Goal: Find specific page/section: Find specific page/section

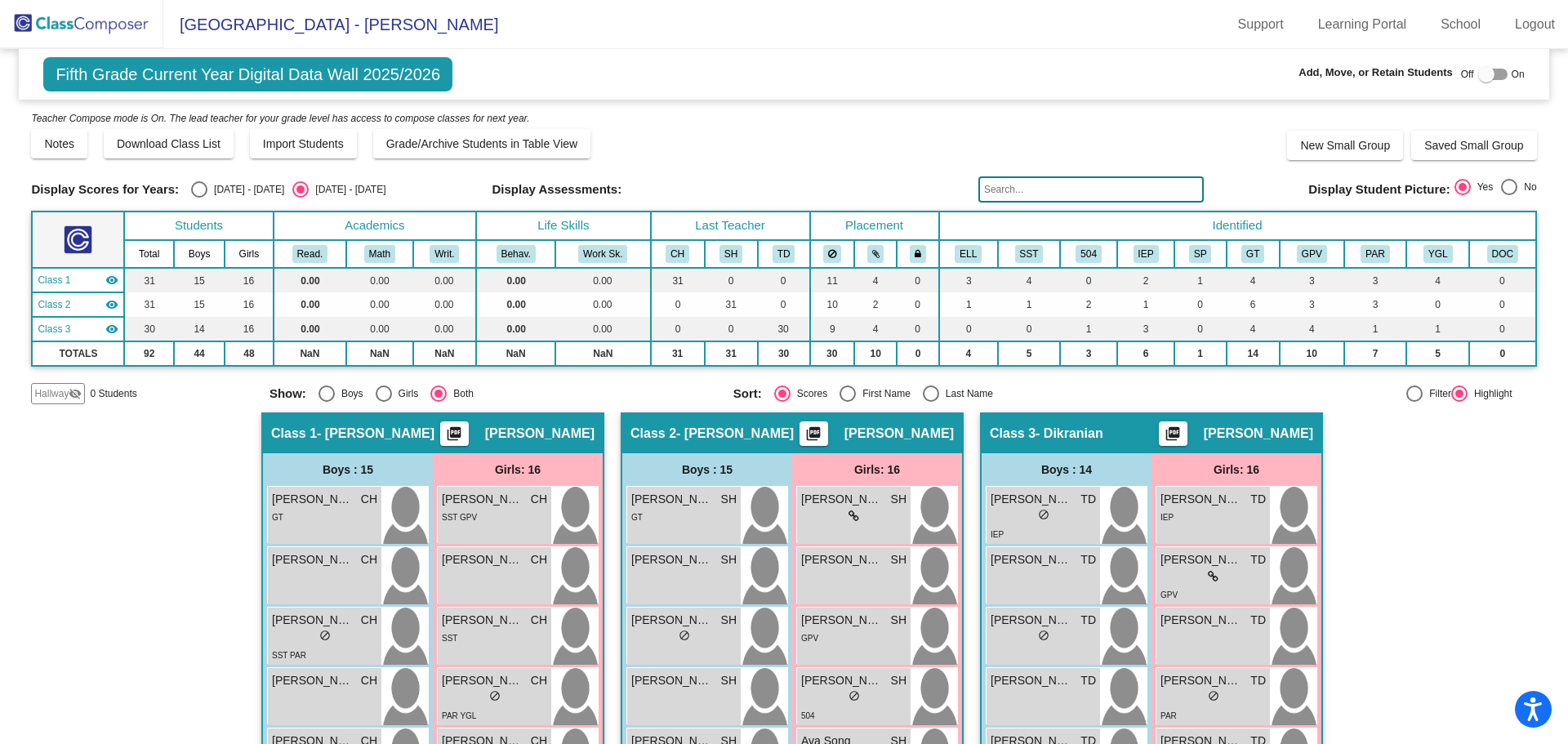
click at [73, 18] on img at bounding box center [81, 24] width 164 height 48
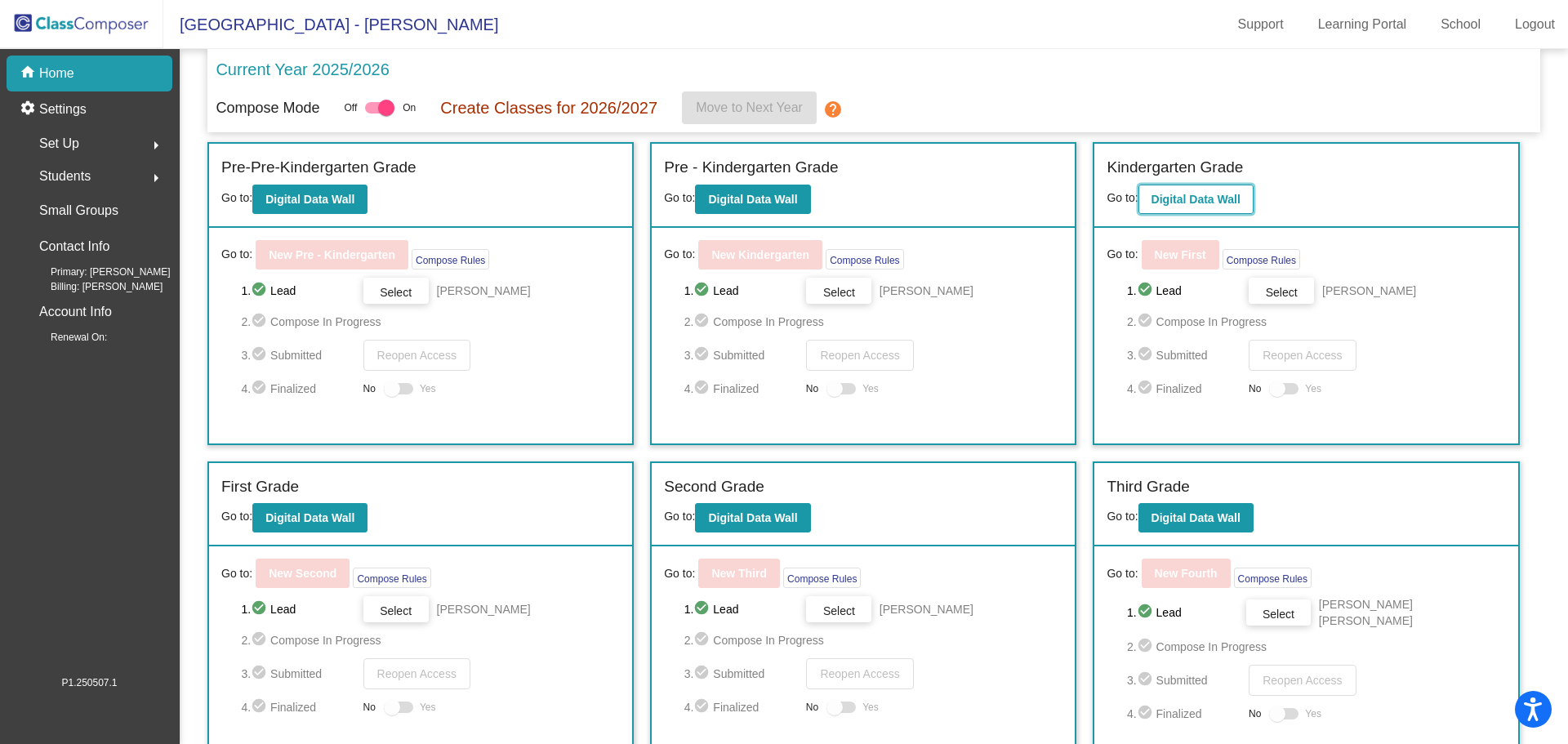
click at [1176, 199] on b "Digital Data Wall" at bounding box center [1196, 199] width 89 height 13
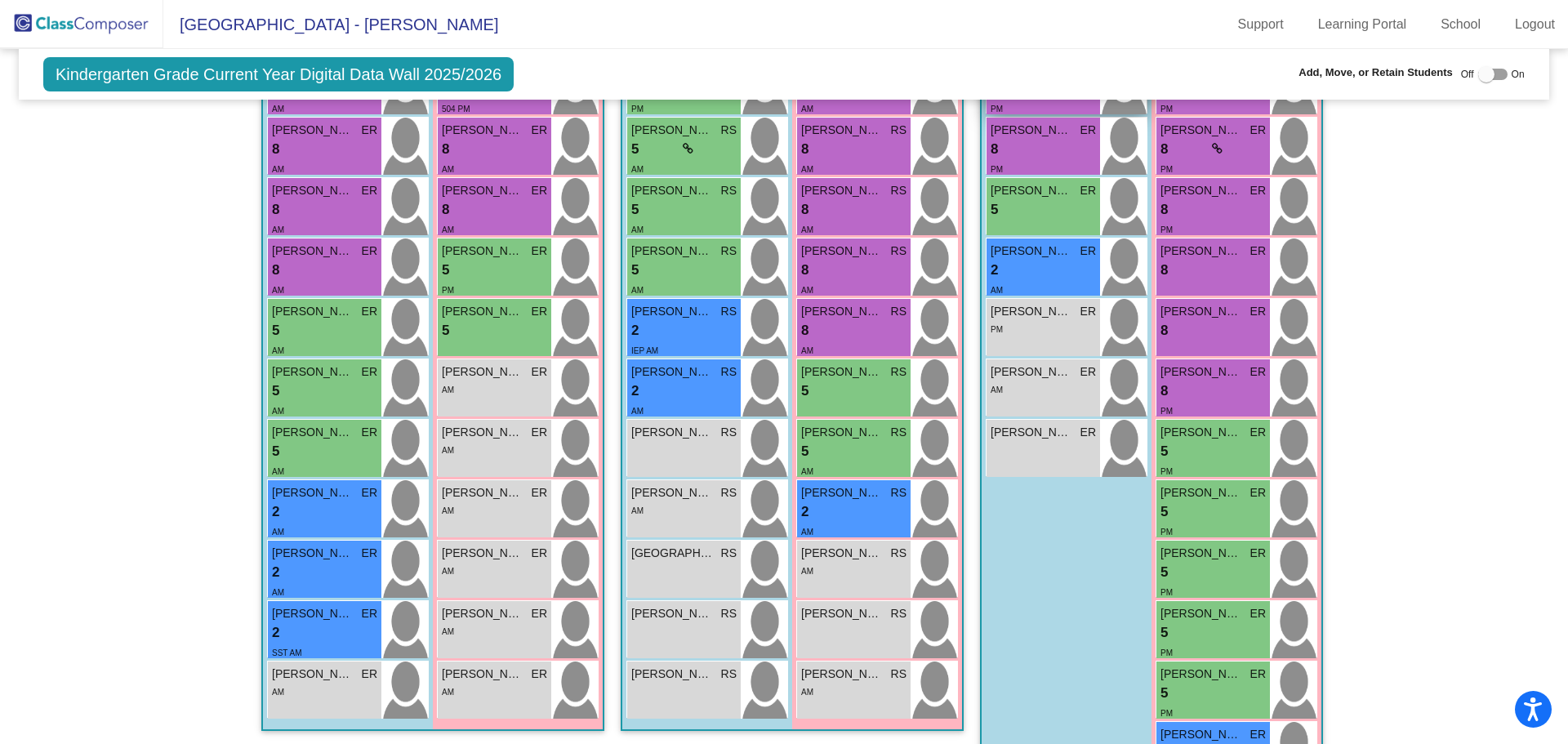
scroll to position [164, 0]
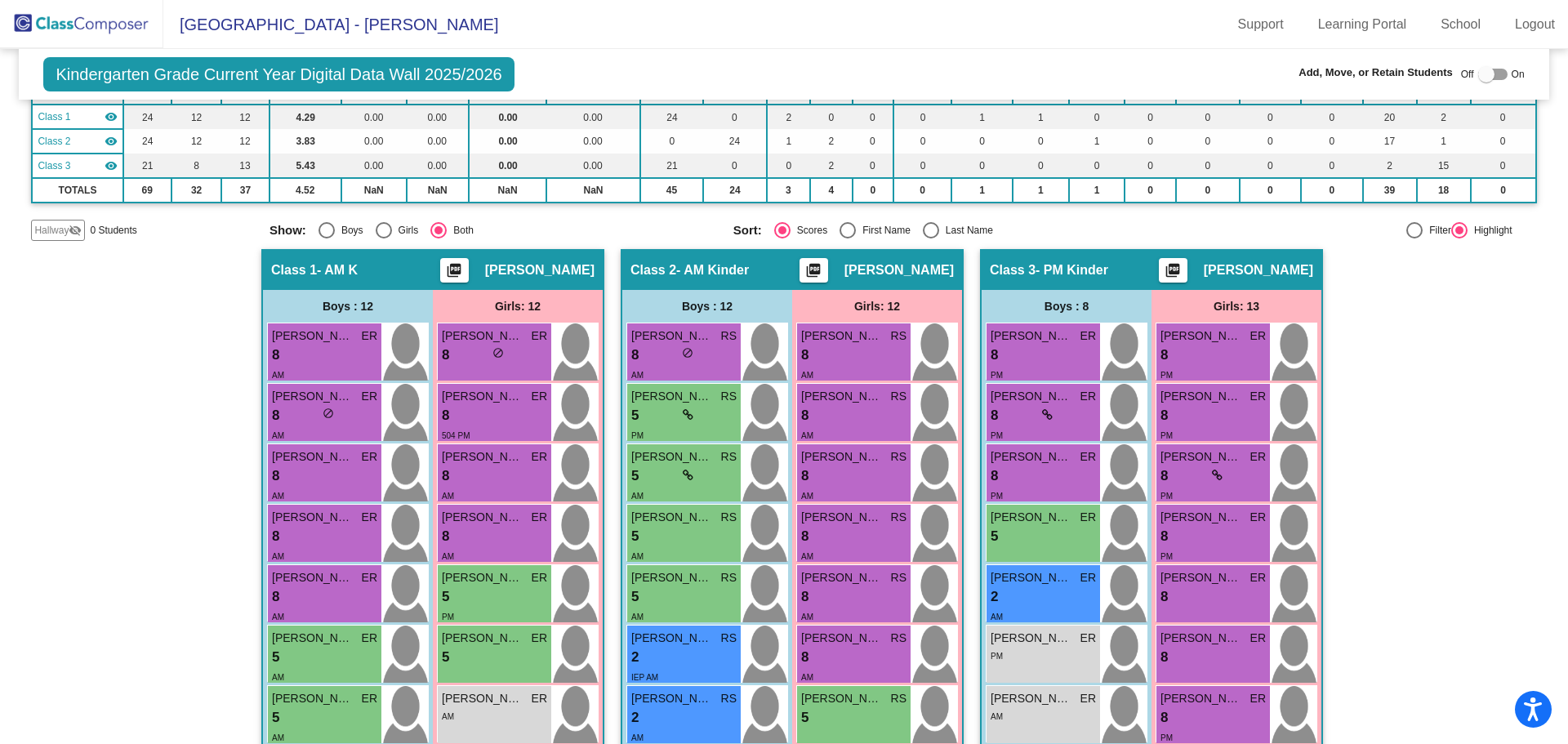
click at [0, 0] on div "Boys : 12" at bounding box center [0, 0] width 0 height 0
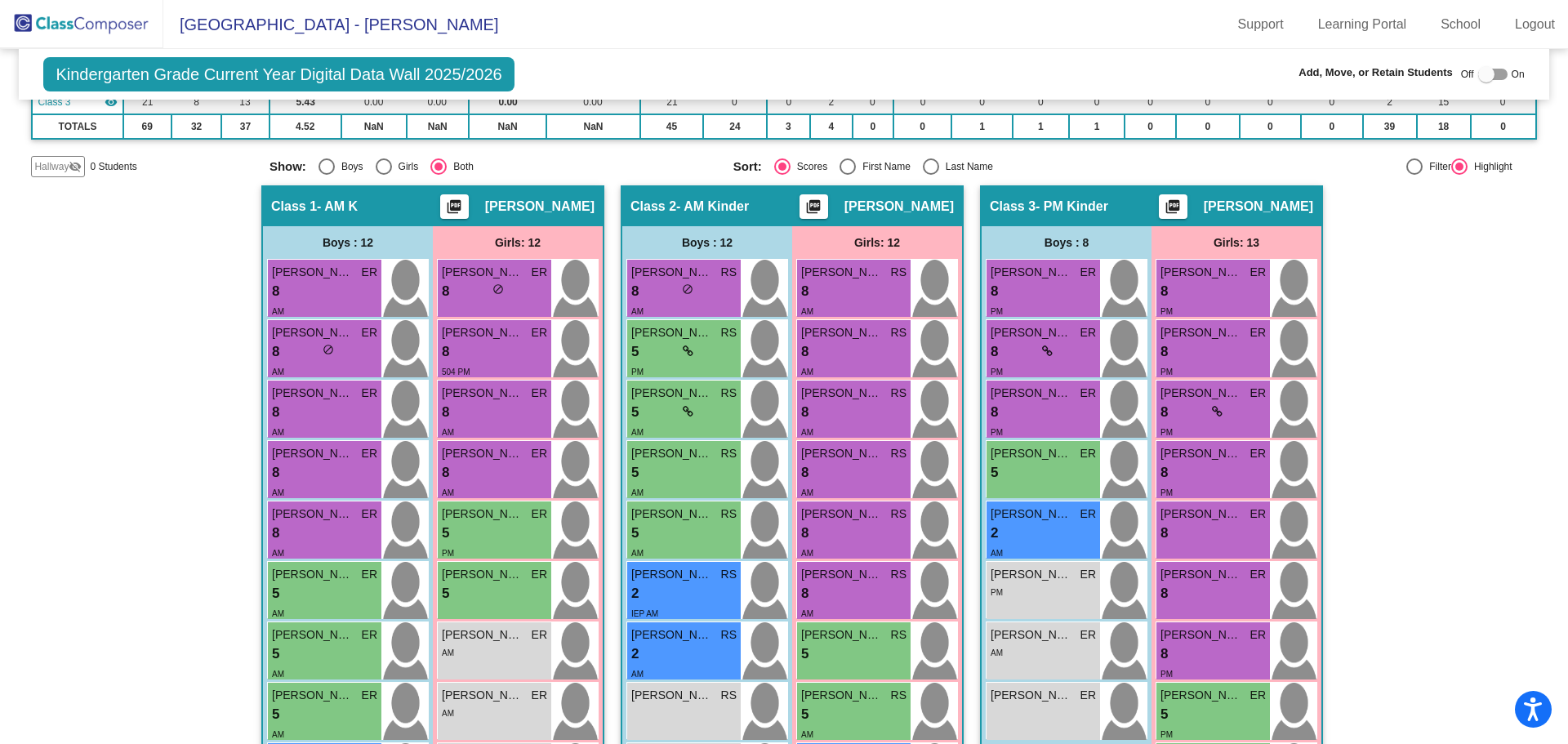
scroll to position [0, 0]
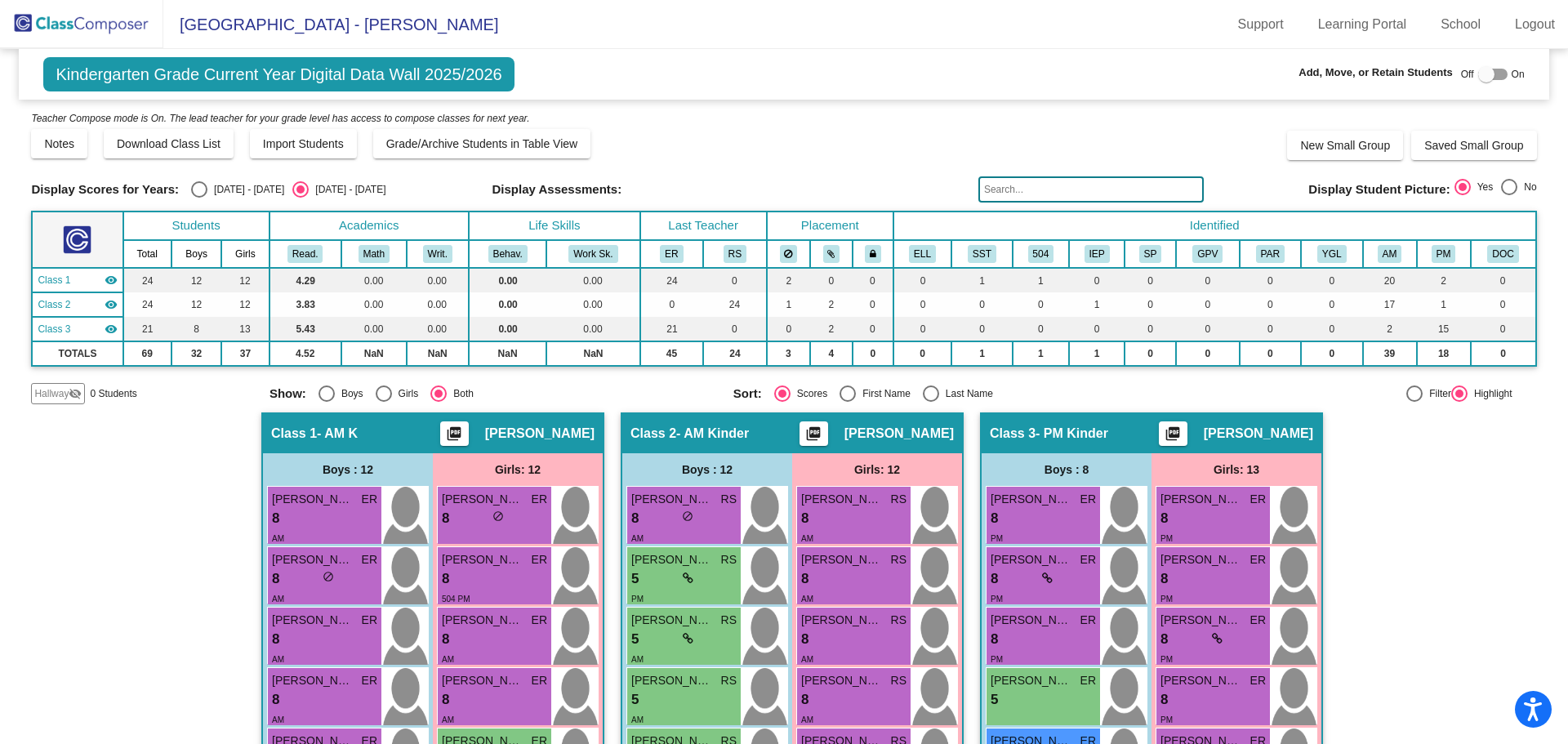
click at [66, 25] on img at bounding box center [81, 24] width 164 height 48
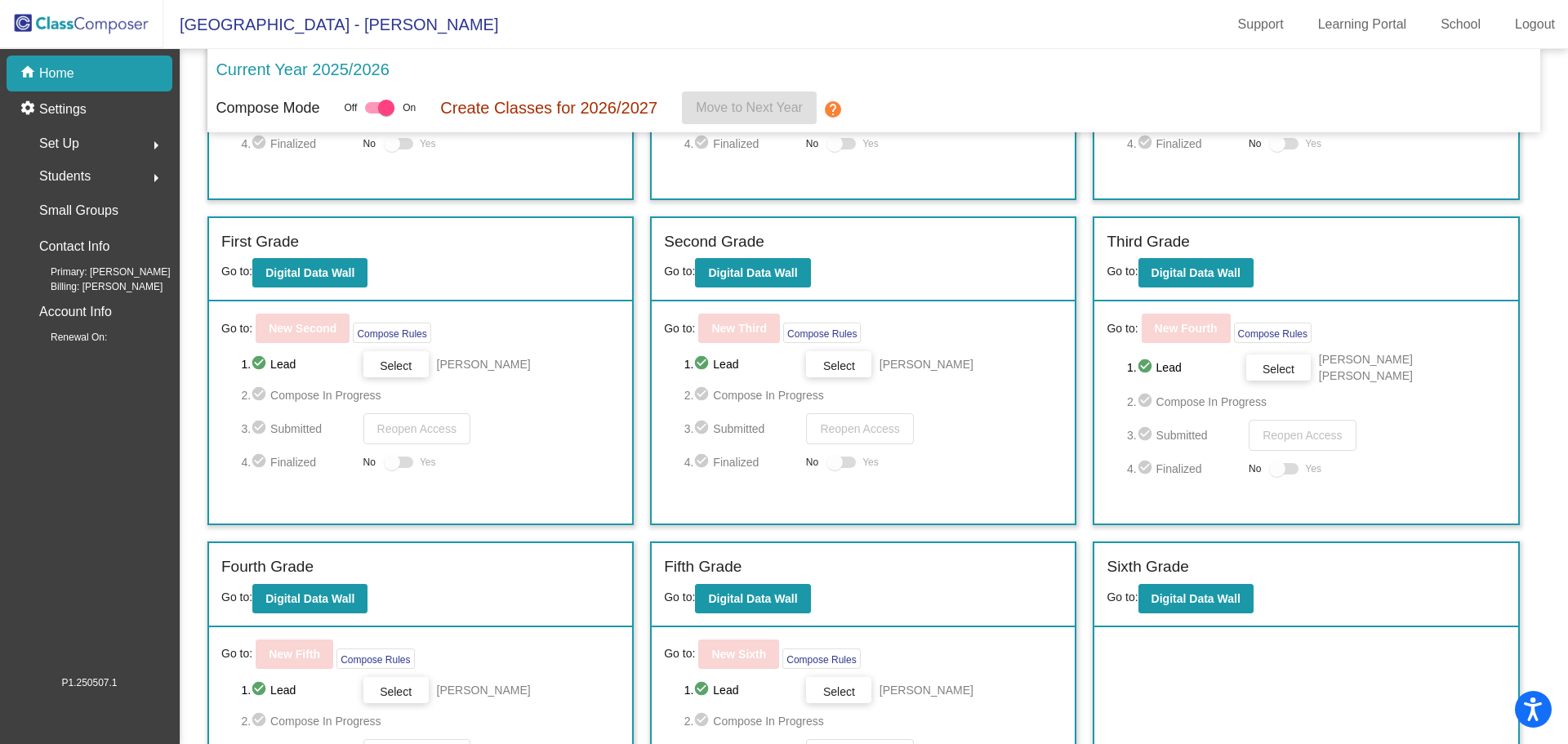
scroll to position [327, 0]
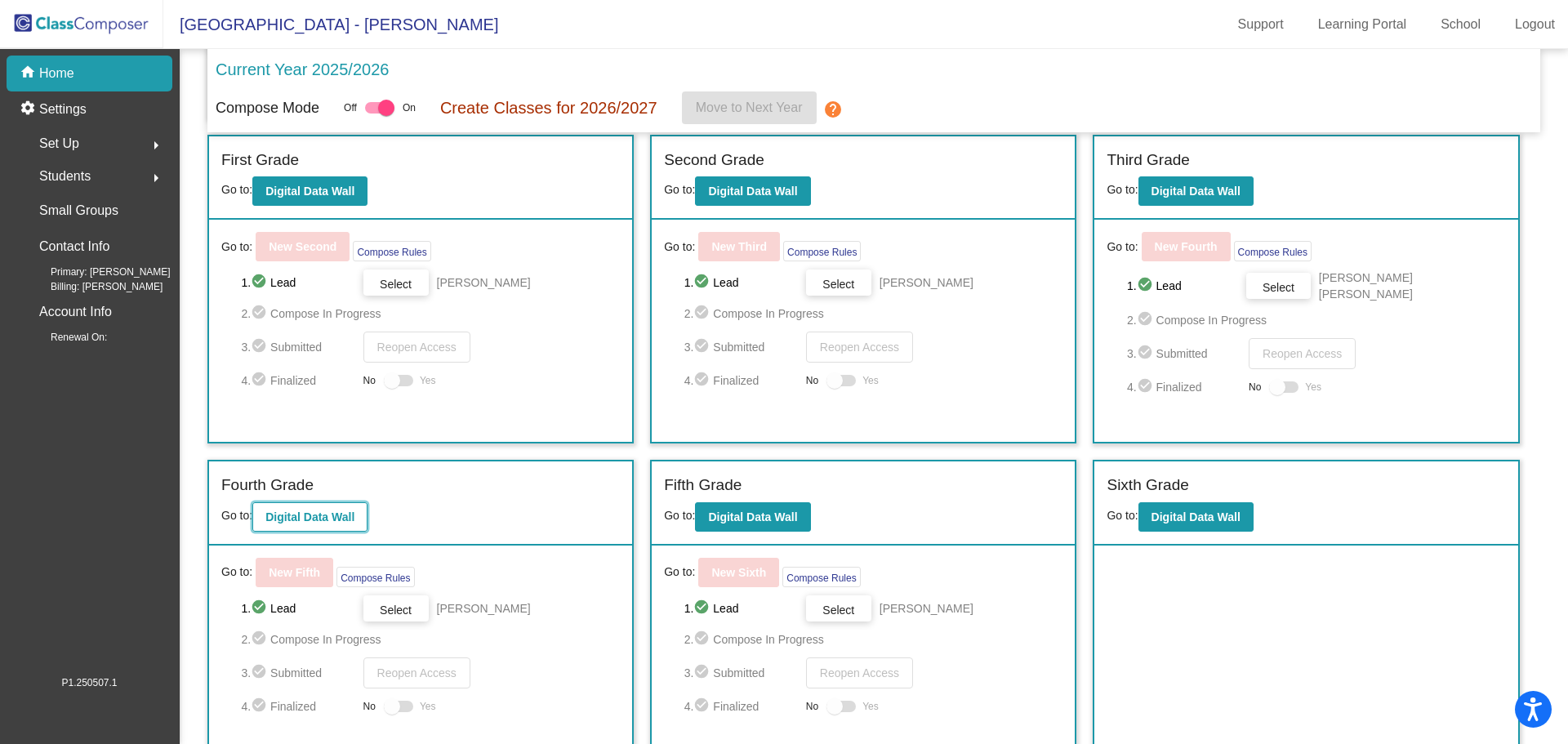
click at [293, 512] on b "Digital Data Wall" at bounding box center [310, 517] width 89 height 13
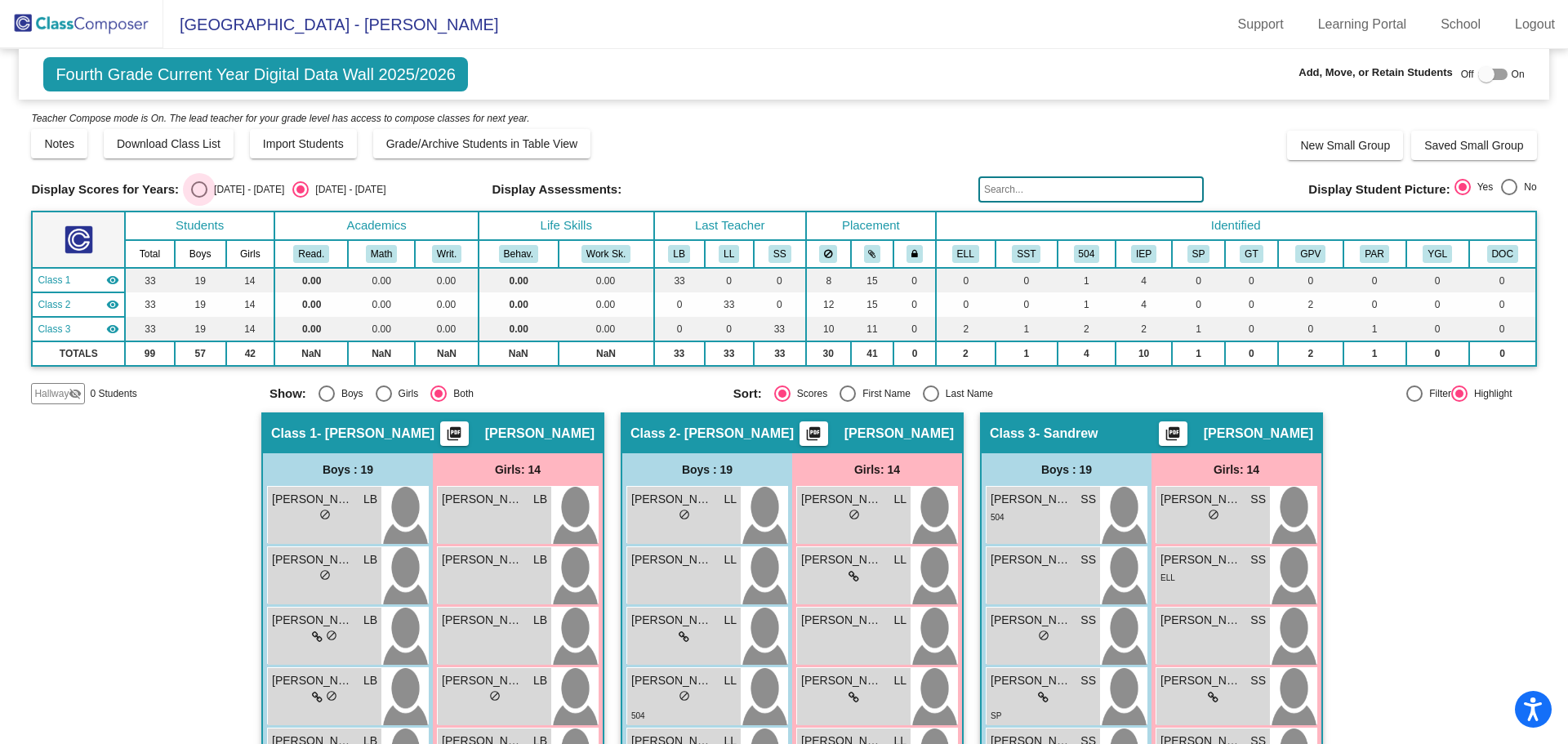
click at [219, 191] on div "[DATE] - [DATE]" at bounding box center [246, 189] width 77 height 15
click at [199, 197] on input "[DATE] - [DATE]" at bounding box center [198, 197] width 1 height 1
radio input "true"
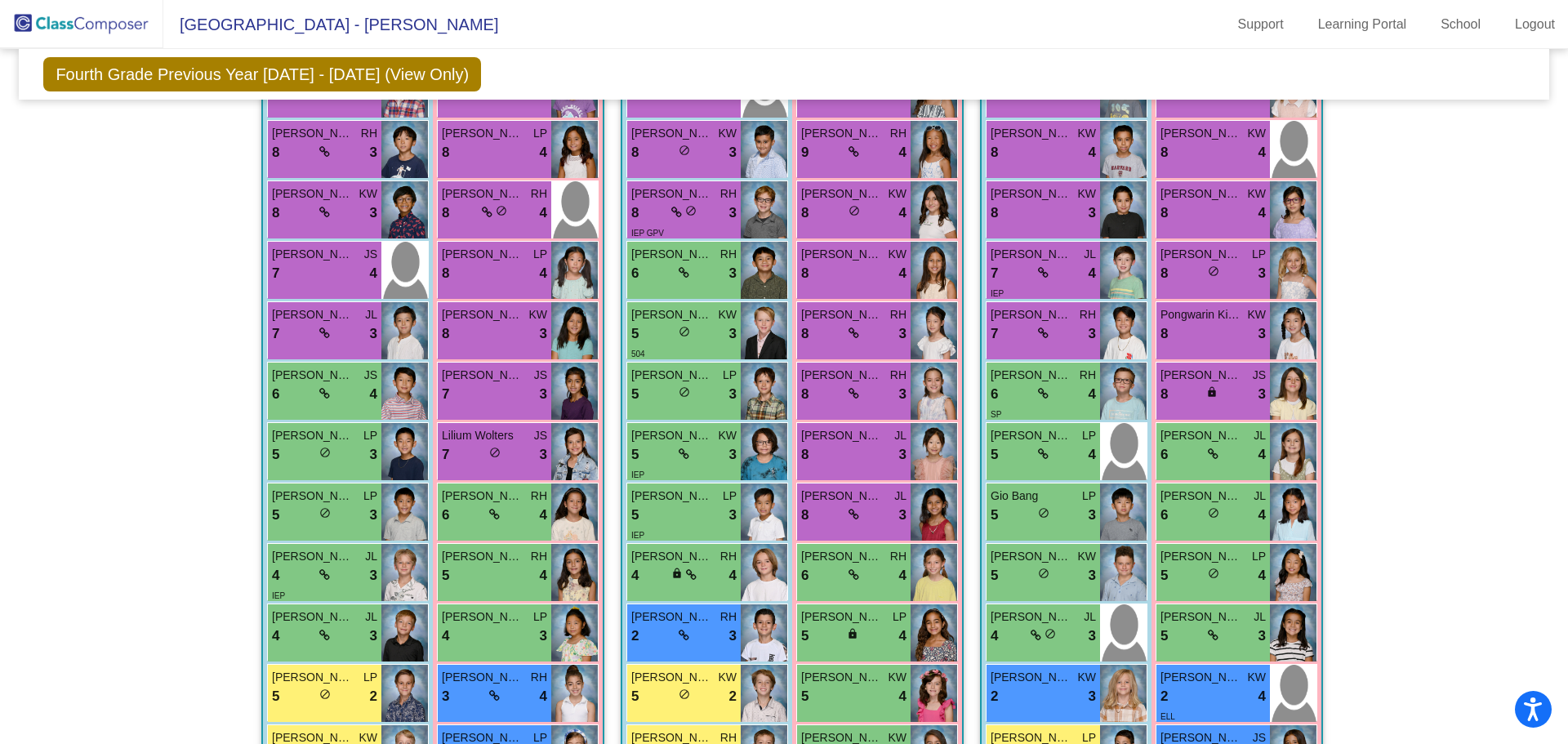
scroll to position [96, 0]
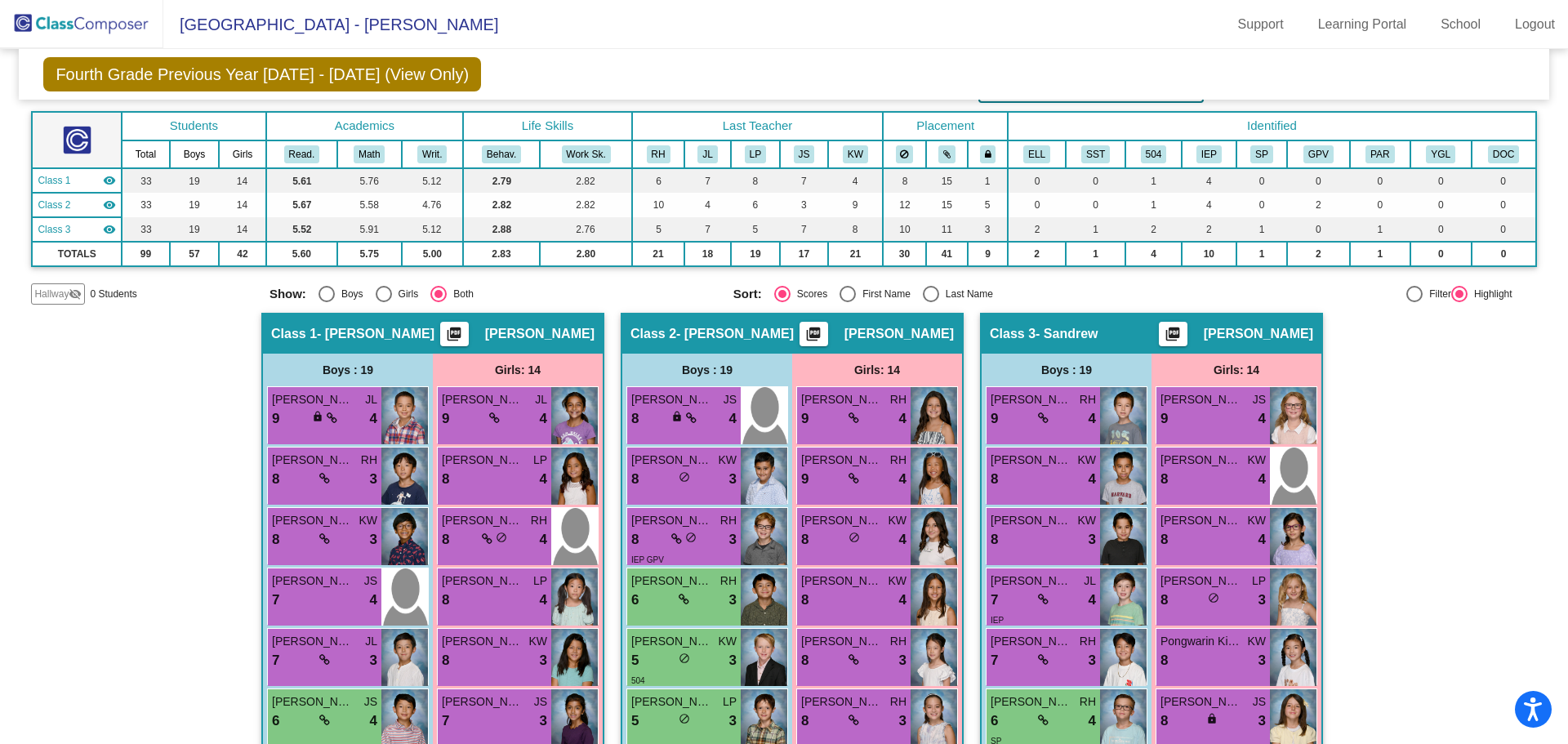
click at [125, 16] on img at bounding box center [81, 24] width 164 height 48
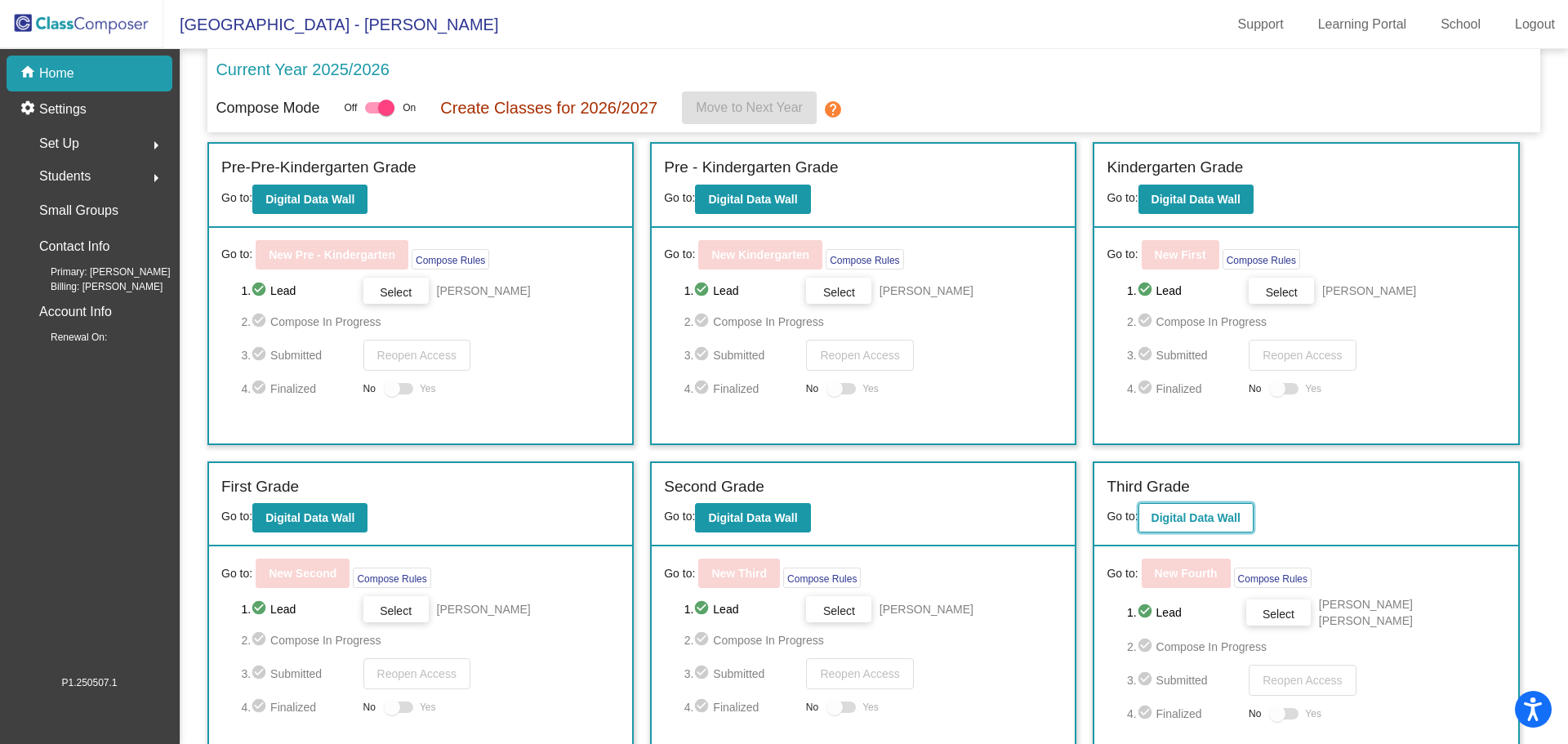
click at [1200, 520] on b "Digital Data Wall" at bounding box center [1196, 518] width 89 height 13
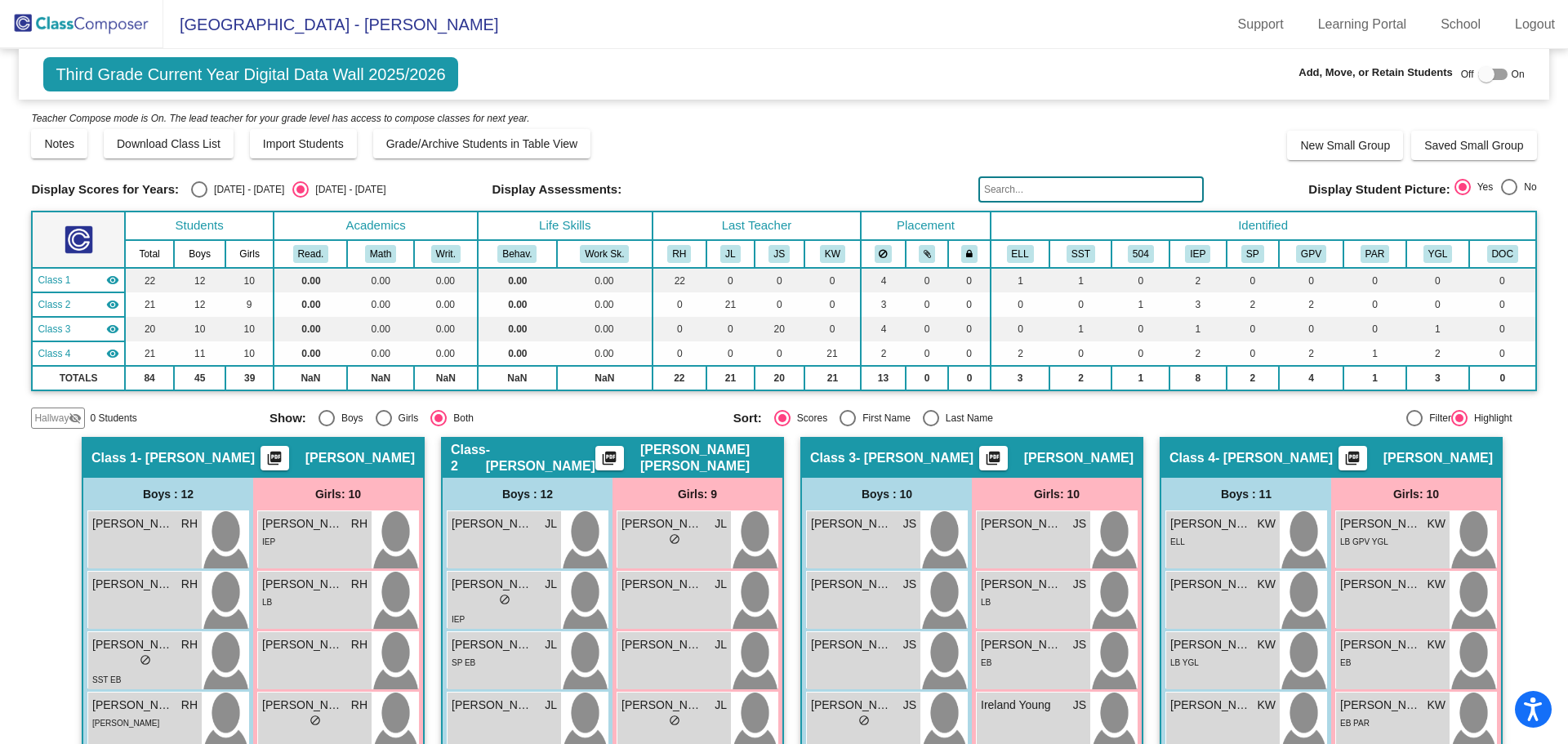
click at [198, 190] on div "Select an option" at bounding box center [199, 189] width 16 height 16
click at [198, 197] on input "[DATE] - [DATE]" at bounding box center [198, 197] width 1 height 1
radio input "true"
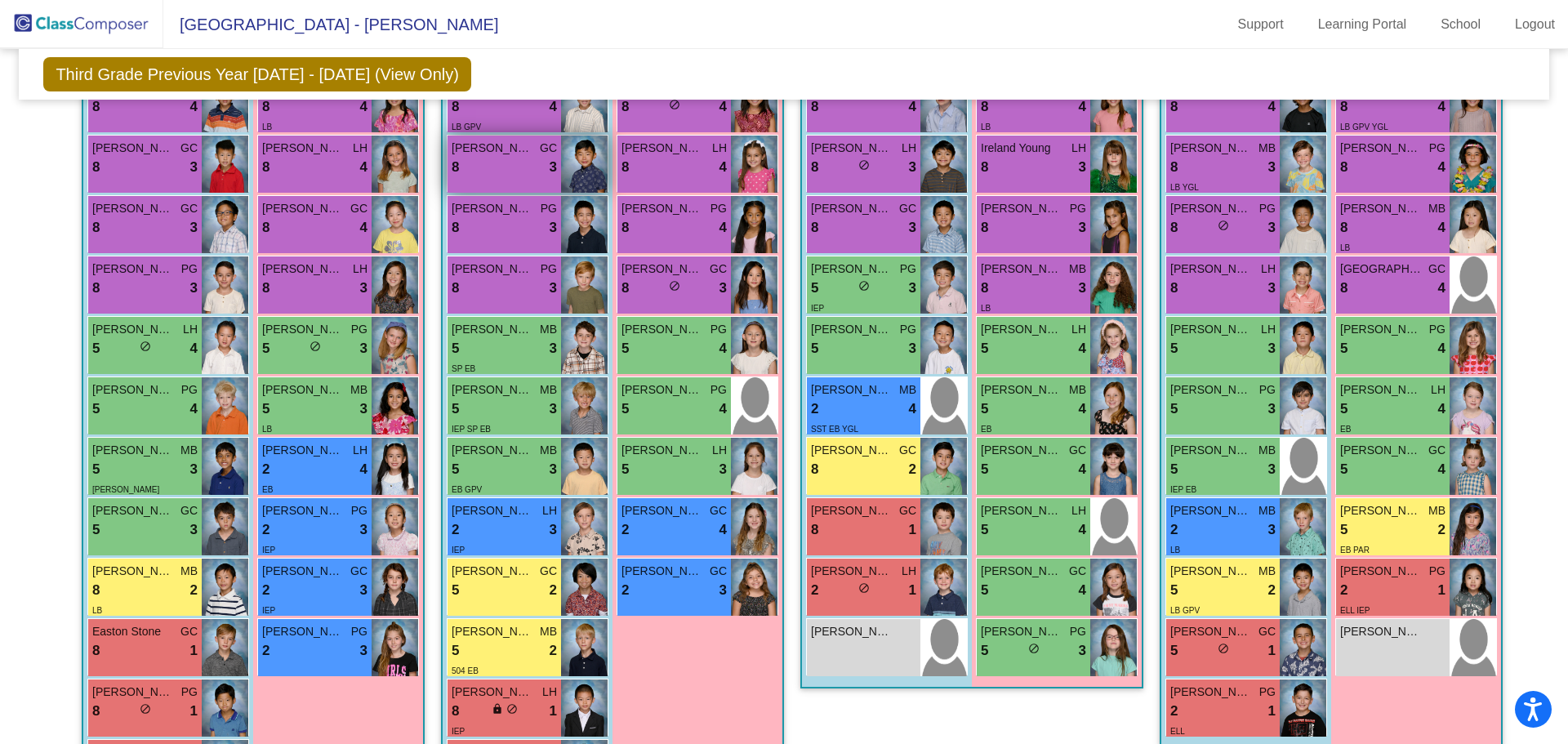
scroll to position [515, 0]
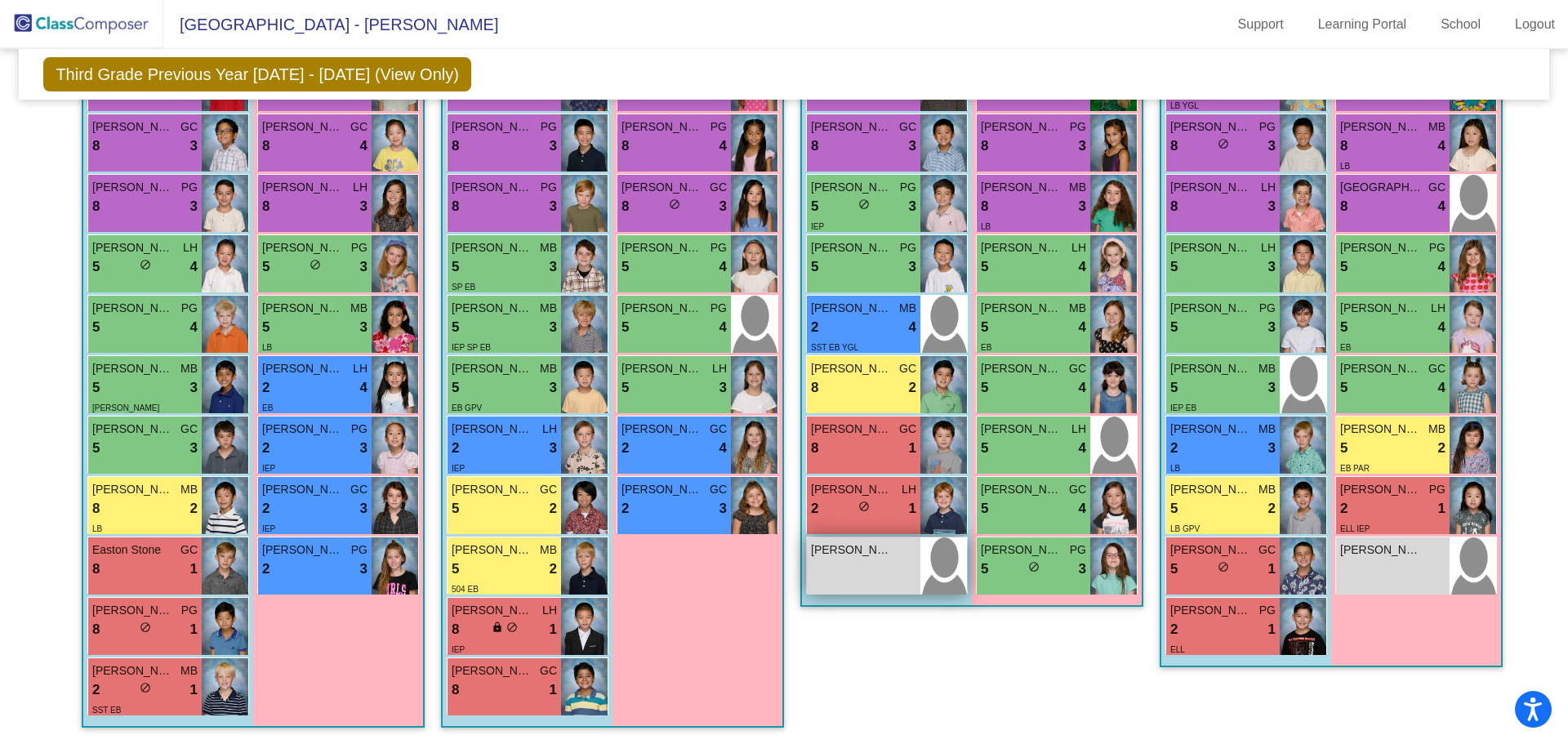
click at [848, 581] on div "[PERSON_NAME] lock do_not_disturb_alt" at bounding box center [863, 566] width 113 height 58
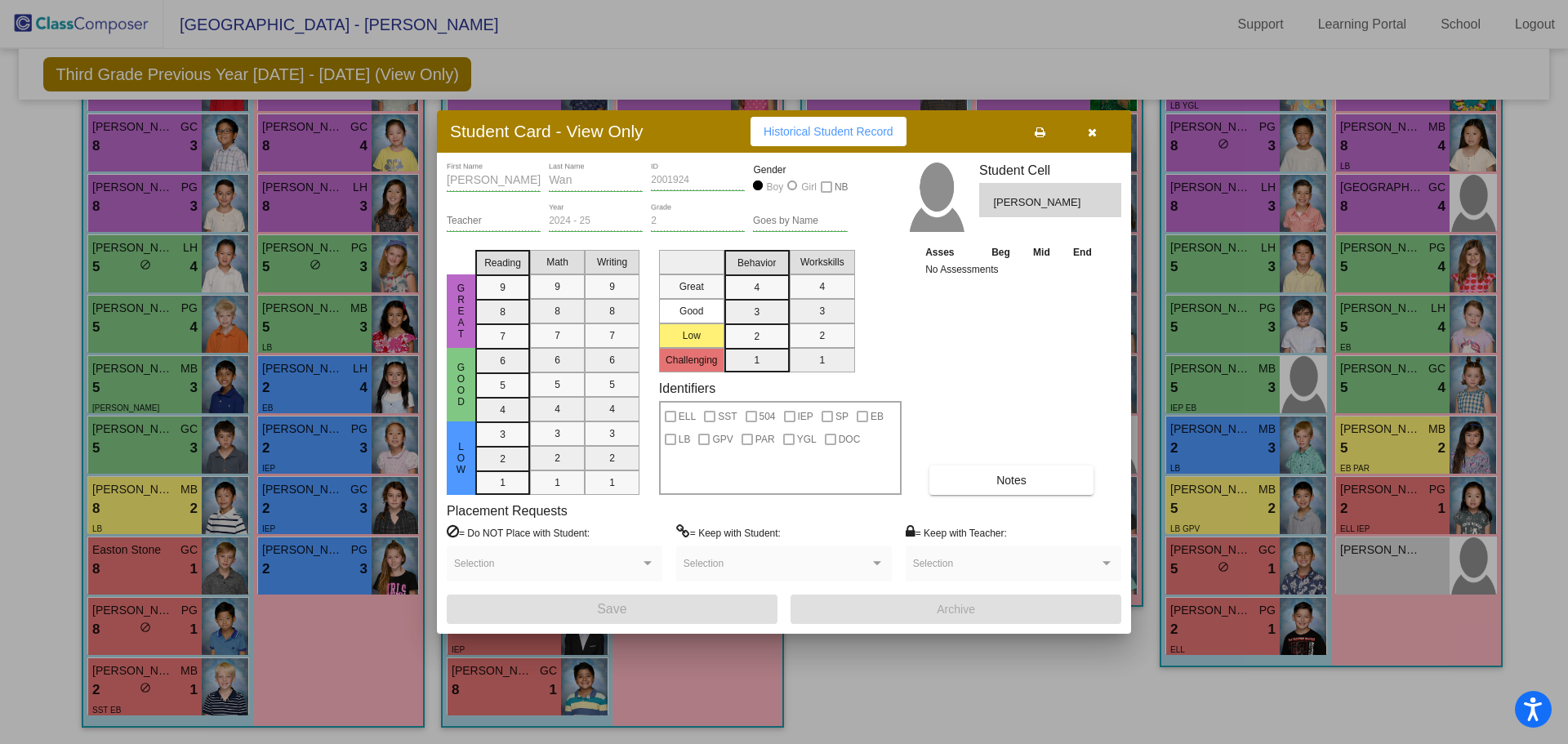
click at [1092, 126] on span "button" at bounding box center [1093, 132] width 9 height 13
